Goal: Task Accomplishment & Management: Complete application form

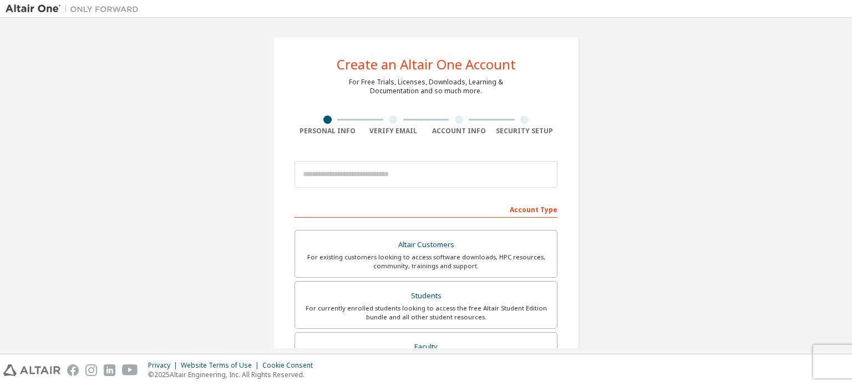
click at [44, 9] on img at bounding box center [75, 8] width 139 height 11
click at [394, 178] on input "email" at bounding box center [426, 174] width 263 height 27
click at [653, 233] on div "Create an Altair One Account For Free Trials, Licenses, Downloads, Learning & D…" at bounding box center [426, 317] width 841 height 588
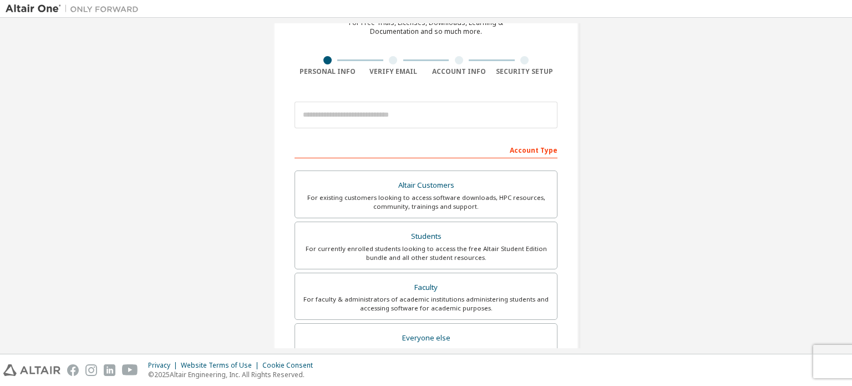
scroll to position [79, 0]
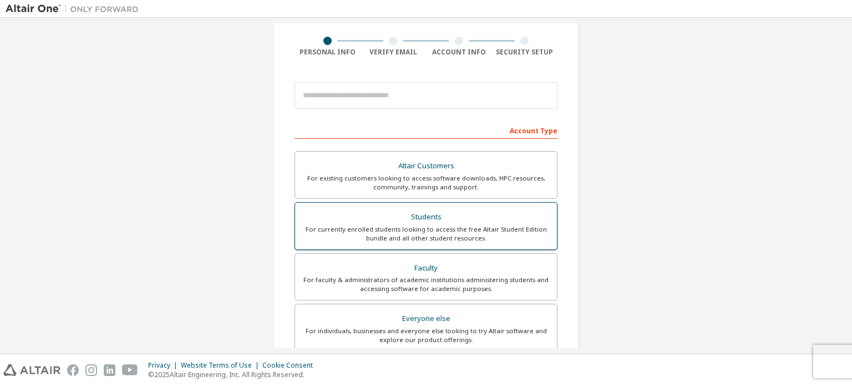
click at [404, 221] on div "Students" at bounding box center [426, 217] width 249 height 16
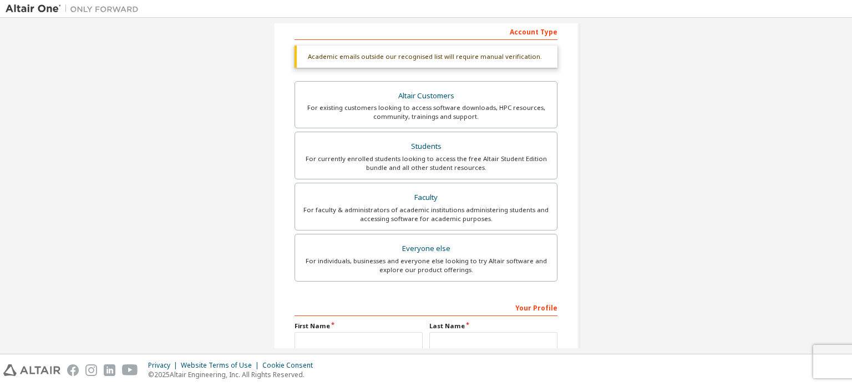
scroll to position [289, 0]
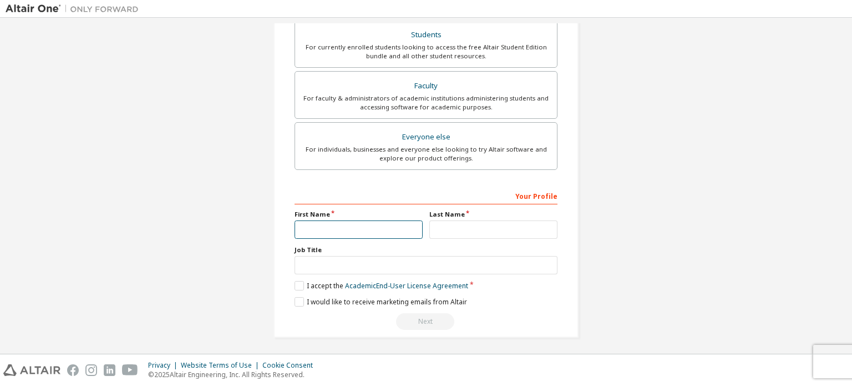
click at [322, 228] on input "text" at bounding box center [359, 229] width 128 height 18
type input "*******"
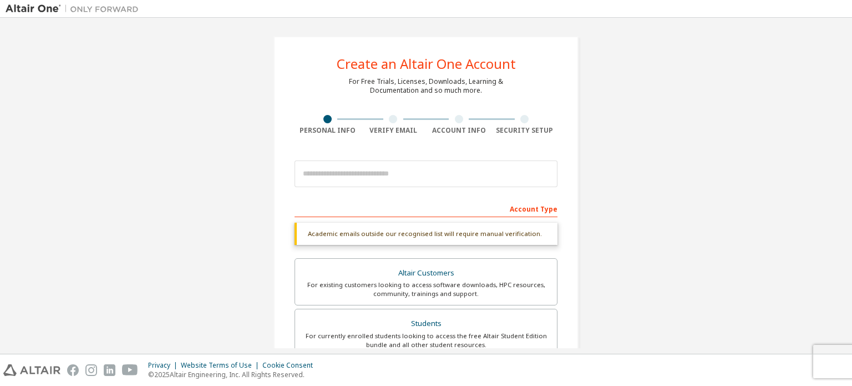
scroll to position [0, 0]
